Goal: Information Seeking & Learning: Learn about a topic

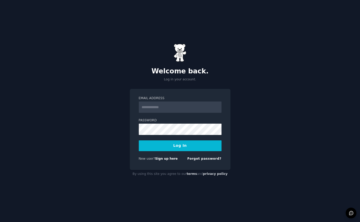
click at [0, 221] on com-1password-button at bounding box center [0, 222] width 0 height 0
type input "**********"
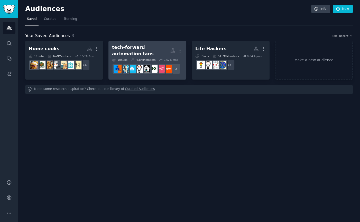
click at [140, 50] on div "tech-forward automation fans" at bounding box center [141, 50] width 58 height 13
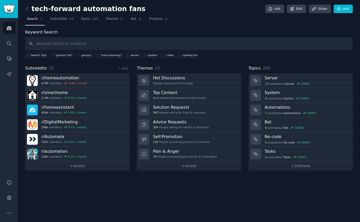
click at [58, 45] on input "text" at bounding box center [189, 43] width 328 height 13
type input "recipes"
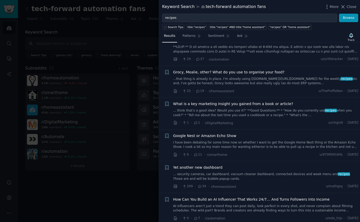
scroll to position [374, 0]
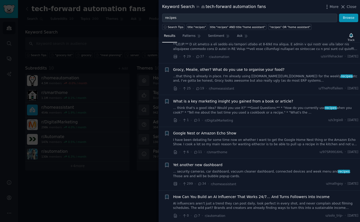
click at [232, 74] on link "...that thing is already in place. I'm already using [Mealie.io](http://Mealie.…" at bounding box center [265, 78] width 185 height 9
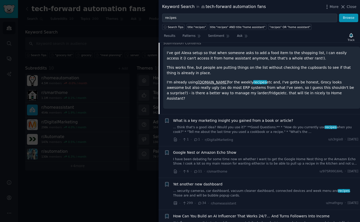
scroll to position [445, 0]
click at [254, 124] on link "... think that's a good idea? Would you use it?" **Good Questions:** * "How do …" at bounding box center [265, 128] width 185 height 9
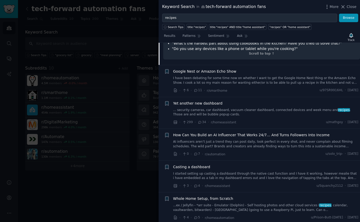
scroll to position [585, 0]
click at [195, 107] on link "... security cameras, car dashboard, vacuum cleaner dashboard, connected device…" at bounding box center [265, 111] width 185 height 9
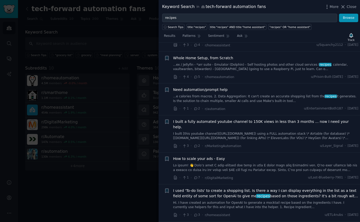
scroll to position [731, 0]
click at [197, 98] on link "...e calories from macros. 2. Data Aggregation: It can't create an accurate sho…" at bounding box center [265, 99] width 185 height 9
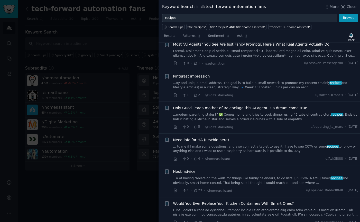
scroll to position [855, 0]
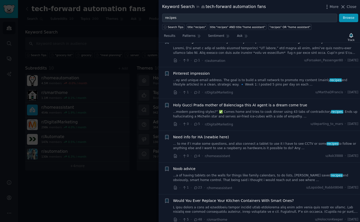
click at [186, 78] on link "...xy and unique email address. The goal is to build a small network to promote…" at bounding box center [265, 82] width 185 height 9
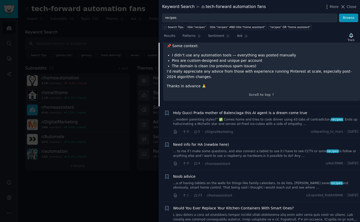
scroll to position [946, 0]
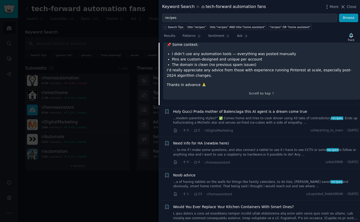
click at [251, 67] on p "I’d really appreciate any advice from those with experience running Pinterest a…" at bounding box center [262, 72] width 190 height 11
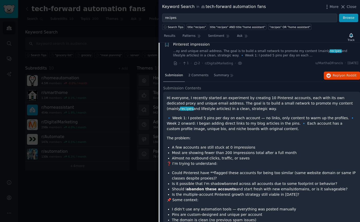
scroll to position [789, 0]
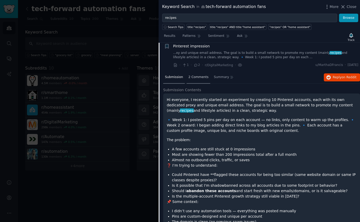
click at [194, 75] on span "2 Comments" at bounding box center [198, 77] width 20 height 5
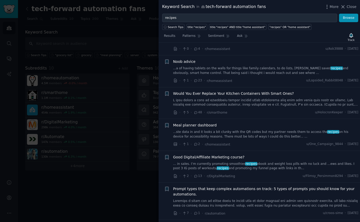
scroll to position [945, 0]
click at [234, 98] on link at bounding box center [265, 102] width 185 height 9
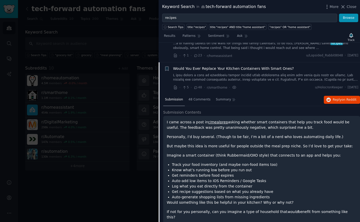
scroll to position [896, 0]
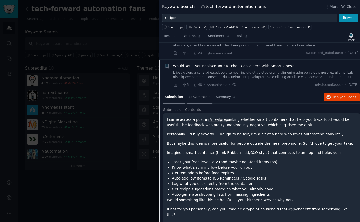
click at [202, 95] on span "48 Comments" at bounding box center [199, 97] width 22 height 5
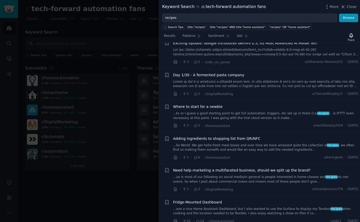
scroll to position [1734, 0]
